Goal: Information Seeking & Learning: Learn about a topic

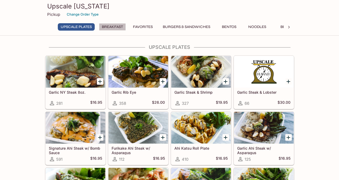
click at [105, 28] on button "Breakfast" at bounding box center [112, 26] width 27 height 7
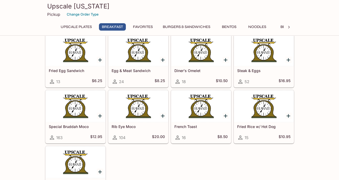
scroll to position [271, 0]
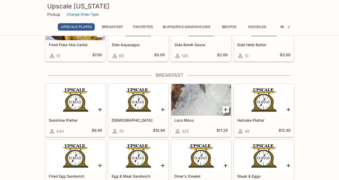
click at [143, 26] on button "Favorites" at bounding box center [143, 26] width 26 height 7
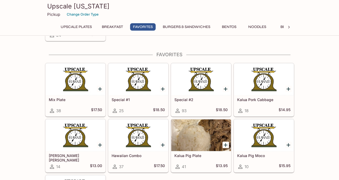
scroll to position [540, 0]
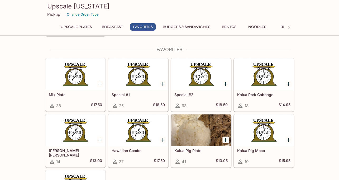
click at [230, 27] on button "Bentos" at bounding box center [229, 26] width 24 height 7
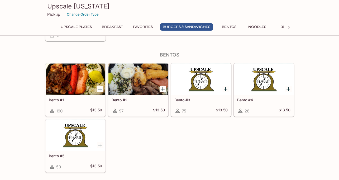
scroll to position [1080, 0]
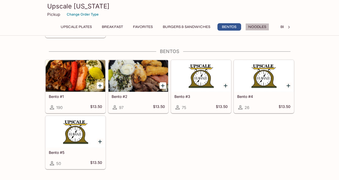
click at [251, 27] on button "Noodles" at bounding box center [257, 26] width 24 height 7
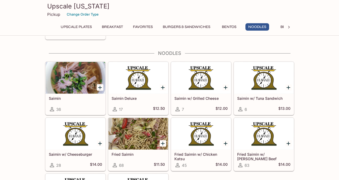
scroll to position [1211, 0]
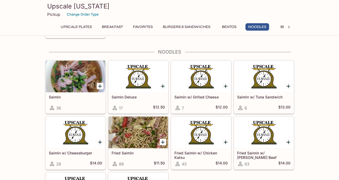
click at [285, 25] on div at bounding box center [289, 27] width 11 height 8
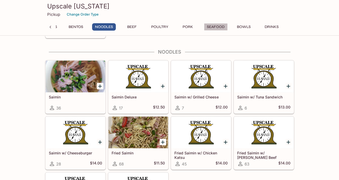
click at [219, 27] on button "Seafood" at bounding box center [216, 26] width 24 height 7
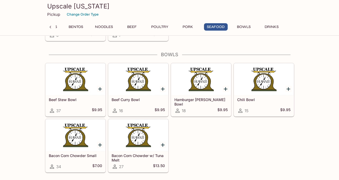
scroll to position [1925, 0]
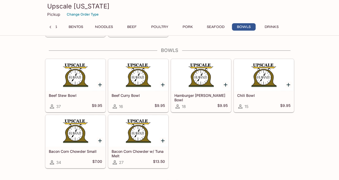
click at [49, 26] on icon at bounding box center [50, 27] width 5 height 5
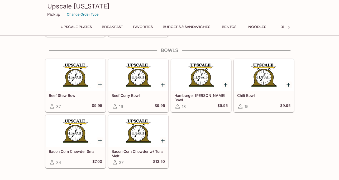
click at [74, 26] on button "UPSCALE Plates" at bounding box center [76, 26] width 37 height 7
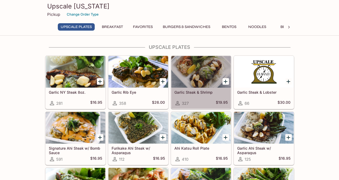
click at [199, 71] on div at bounding box center [201, 72] width 60 height 32
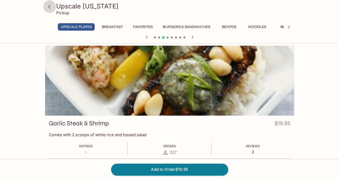
click at [49, 5] on icon at bounding box center [49, 6] width 3 height 4
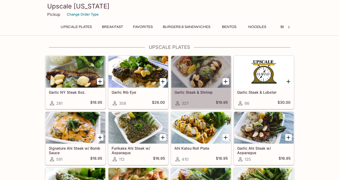
click at [198, 73] on div at bounding box center [201, 72] width 60 height 32
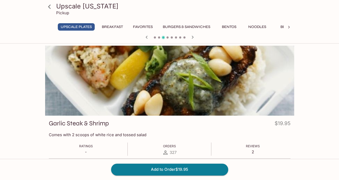
click at [48, 7] on icon at bounding box center [49, 6] width 9 height 9
